Goal: Task Accomplishment & Management: Manage account settings

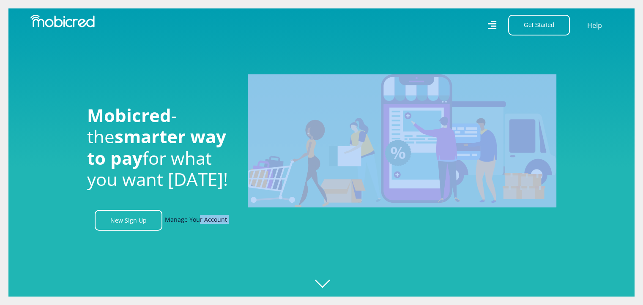
drag, startPoint x: 184, startPoint y: 238, endPoint x: 198, endPoint y: 223, distance: 20.9
click at [198, 223] on header "Mobicred - the smarter way to pay for what you want today! New Sign Up Manage Y…" at bounding box center [321, 152] width 643 height 305
click at [198, 223] on link "Manage Your Account" at bounding box center [196, 220] width 62 height 21
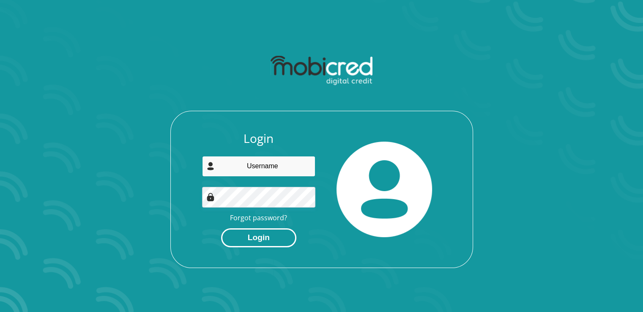
type input "[EMAIL_ADDRESS][DOMAIN_NAME]"
click at [249, 239] on button "Login" at bounding box center [258, 237] width 75 height 19
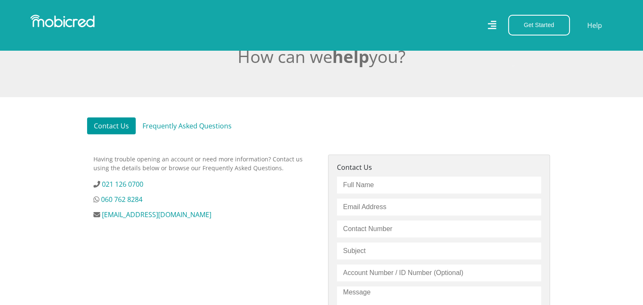
scroll to position [186, 0]
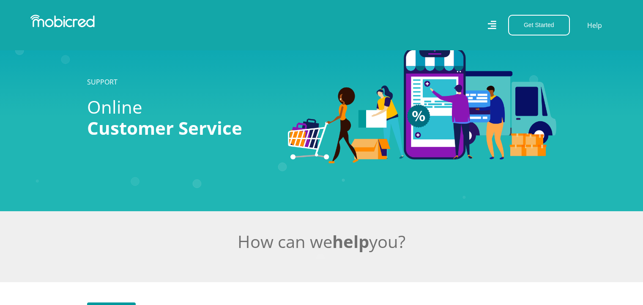
scroll to position [186, 0]
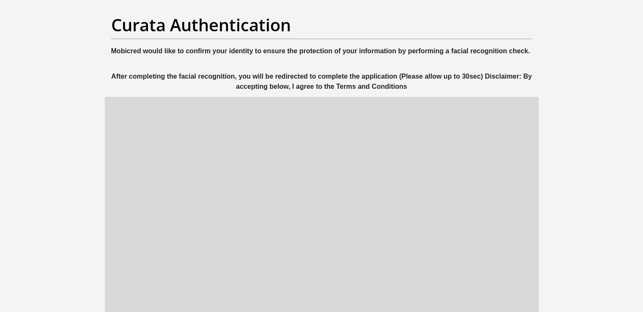
scroll to position [51, 0]
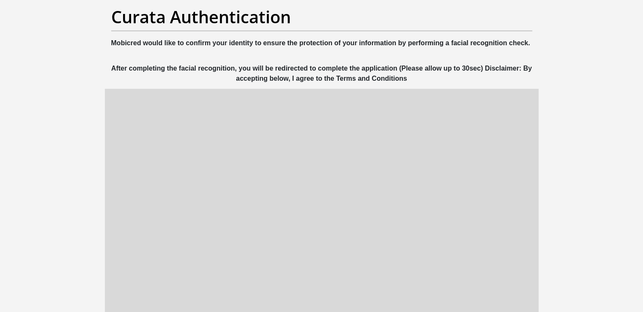
click at [595, 47] on section "Curata Authentication Mobicred would like to confirm your identity to ensure th…" at bounding box center [321, 217] width 643 height 463
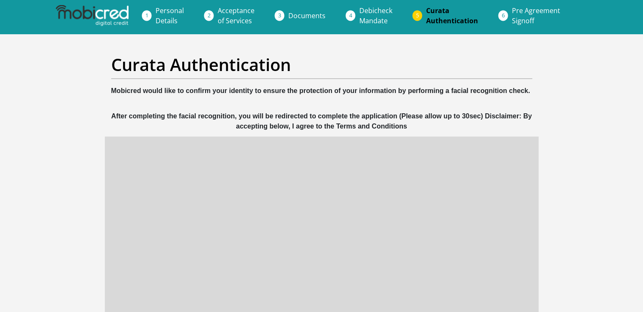
scroll to position [0, 0]
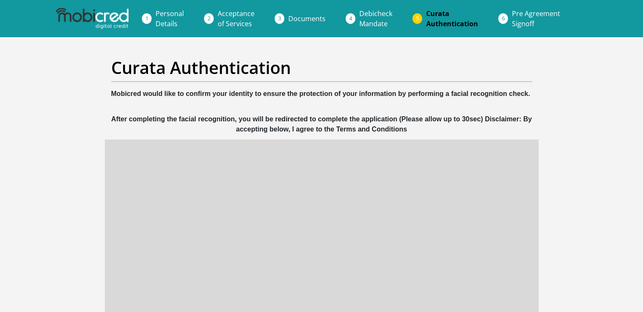
click at [592, 163] on section "Curata Authentication Mobicred would like to confirm your identity to ensure th…" at bounding box center [321, 268] width 643 height 463
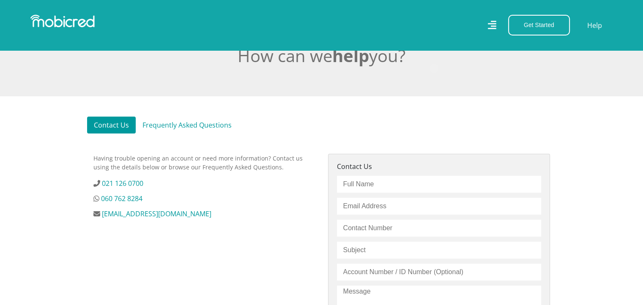
scroll to position [186, 0]
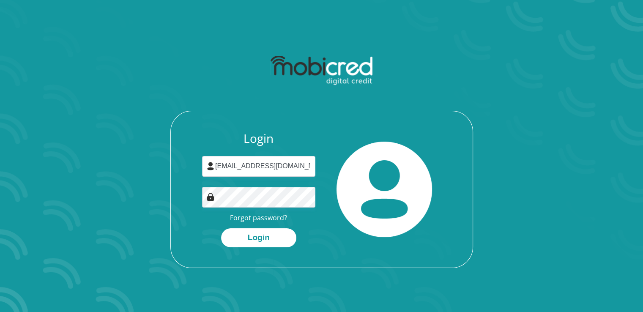
click at [573, 70] on section "Login [EMAIL_ADDRESS][DOMAIN_NAME] Forgot password? Login" at bounding box center [321, 156] width 643 height 312
